Goal: Answer question/provide support

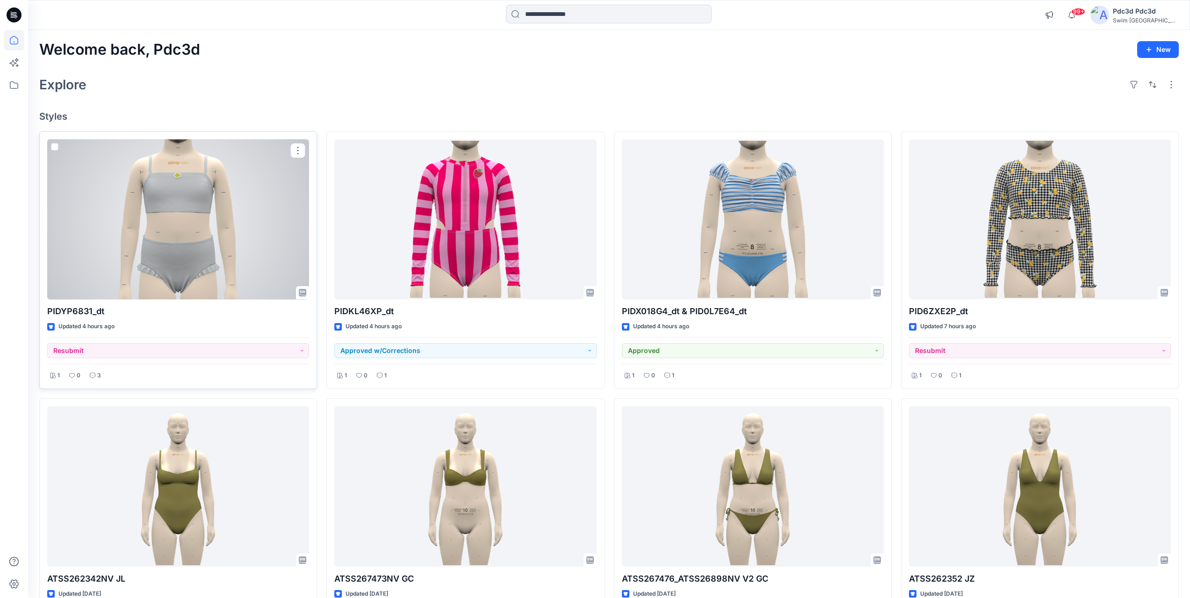
click at [183, 213] on div at bounding box center [178, 219] width 262 height 160
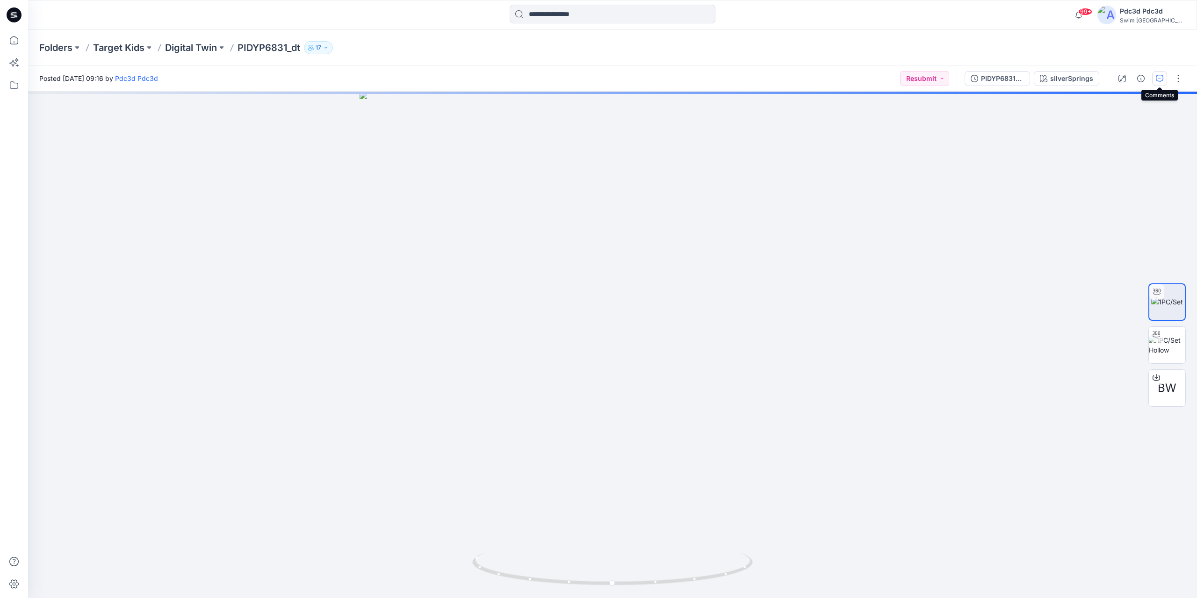
click at [1160, 79] on icon "button" at bounding box center [1159, 78] width 7 height 7
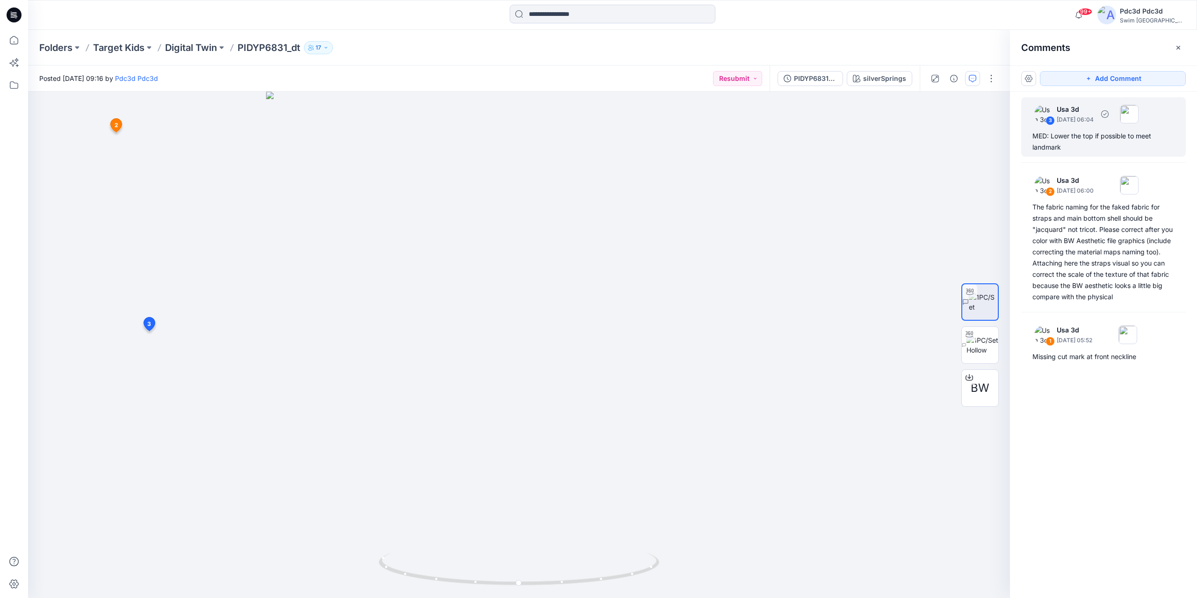
click at [1114, 138] on div "MED: Lower the top if possible to meet landmark" at bounding box center [1104, 141] width 142 height 22
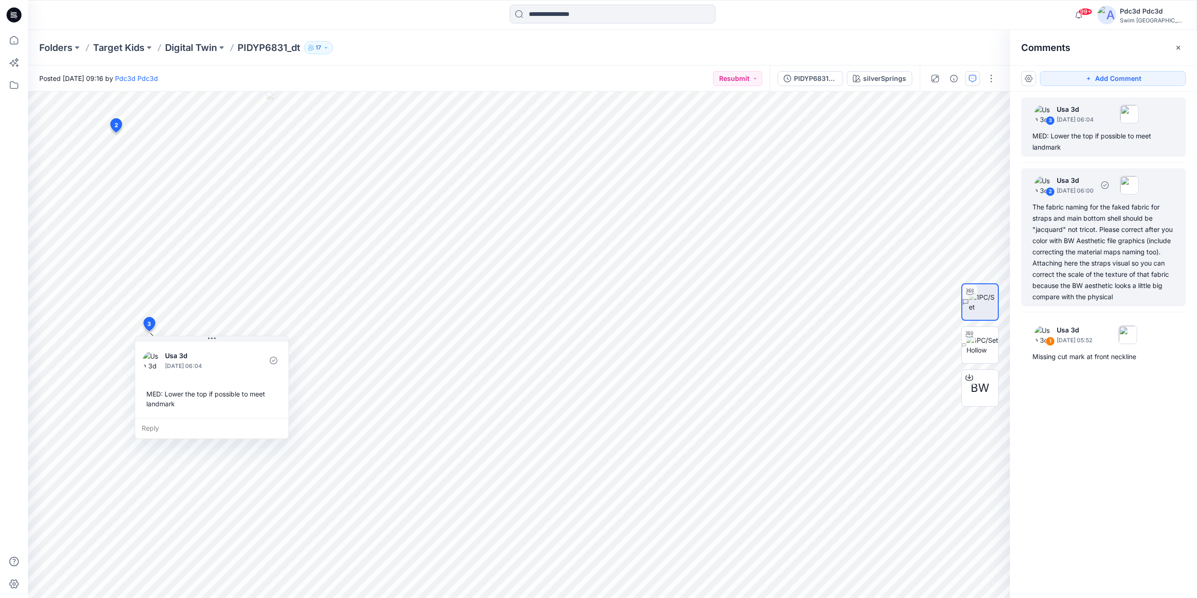
click at [1122, 235] on div "The fabric naming for the faked fabric for straps and main bottom shell should …" at bounding box center [1104, 252] width 142 height 101
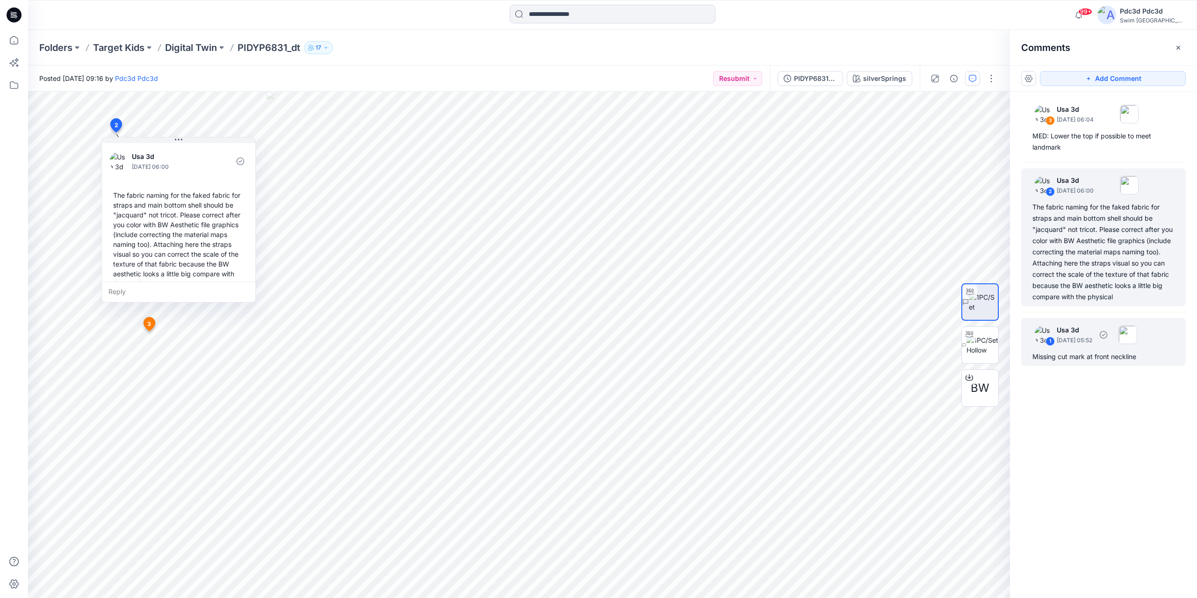
click at [1086, 357] on div "Missing cut mark at front neckline" at bounding box center [1104, 356] width 142 height 11
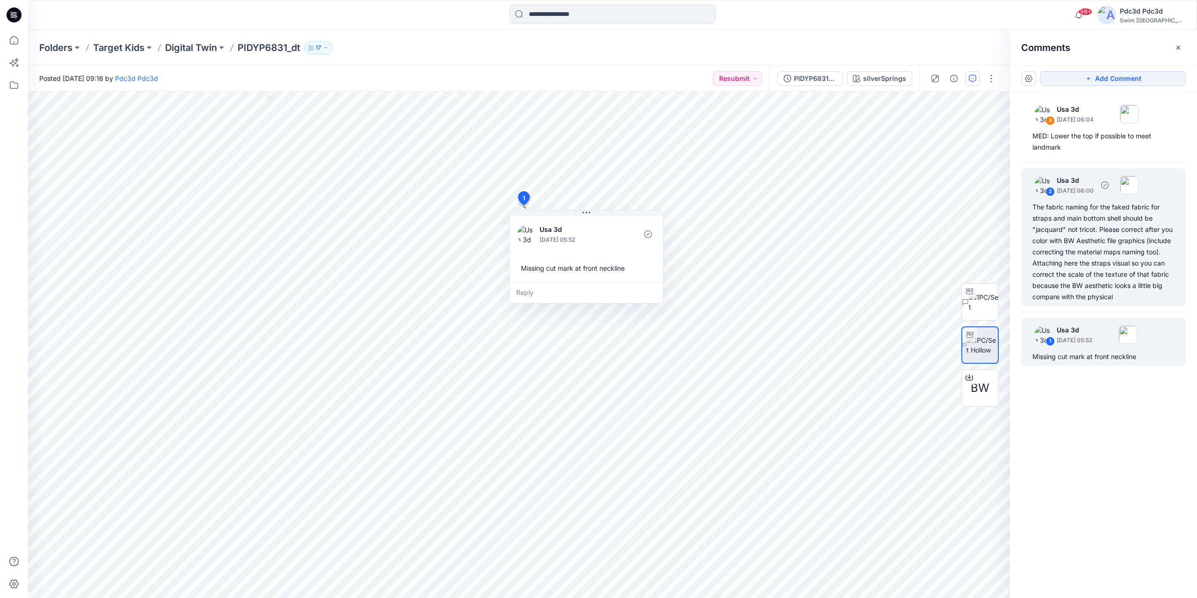
click at [1071, 245] on div "The fabric naming for the faked fabric for straps and main bottom shell should …" at bounding box center [1104, 252] width 142 height 101
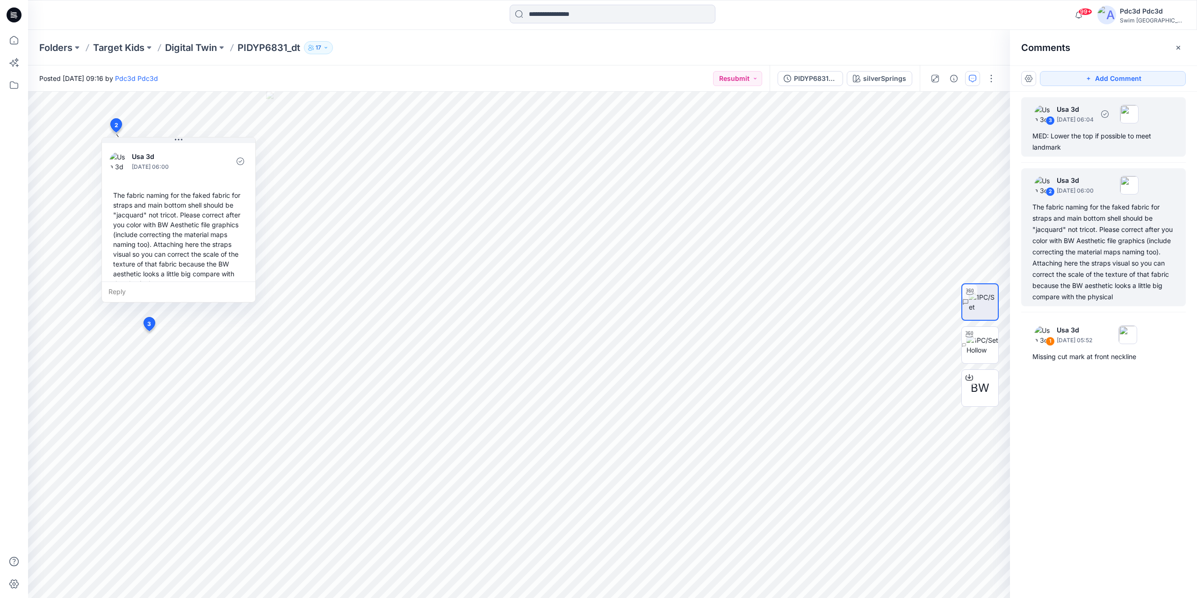
click at [1094, 134] on div "MED: Lower the top if possible to meet landmark" at bounding box center [1104, 141] width 142 height 22
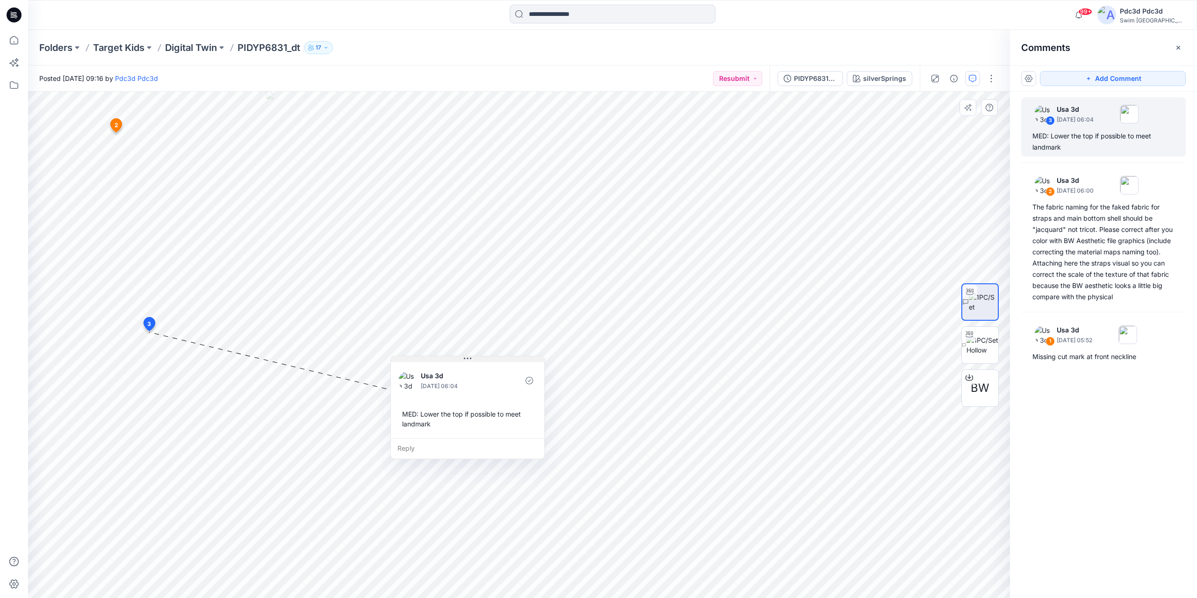
drag, startPoint x: 211, startPoint y: 340, endPoint x: 467, endPoint y: 360, distance: 256.6
click at [467, 360] on icon at bounding box center [467, 358] width 7 height 7
click at [1087, 362] on div "Missing cut mark at front neckline" at bounding box center [1104, 356] width 142 height 11
